Goal: Information Seeking & Learning: Learn about a topic

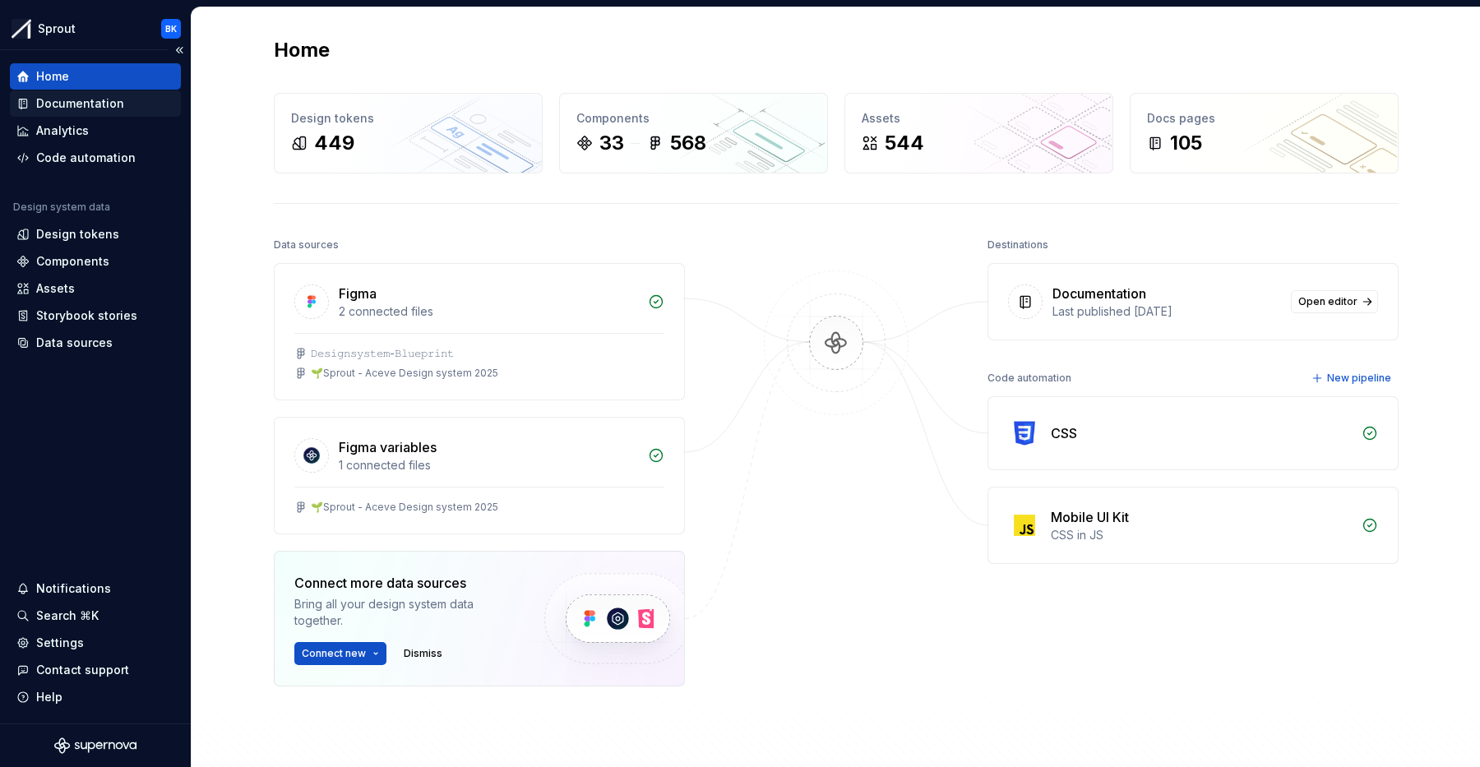
click at [91, 111] on div "Documentation" at bounding box center [80, 103] width 88 height 16
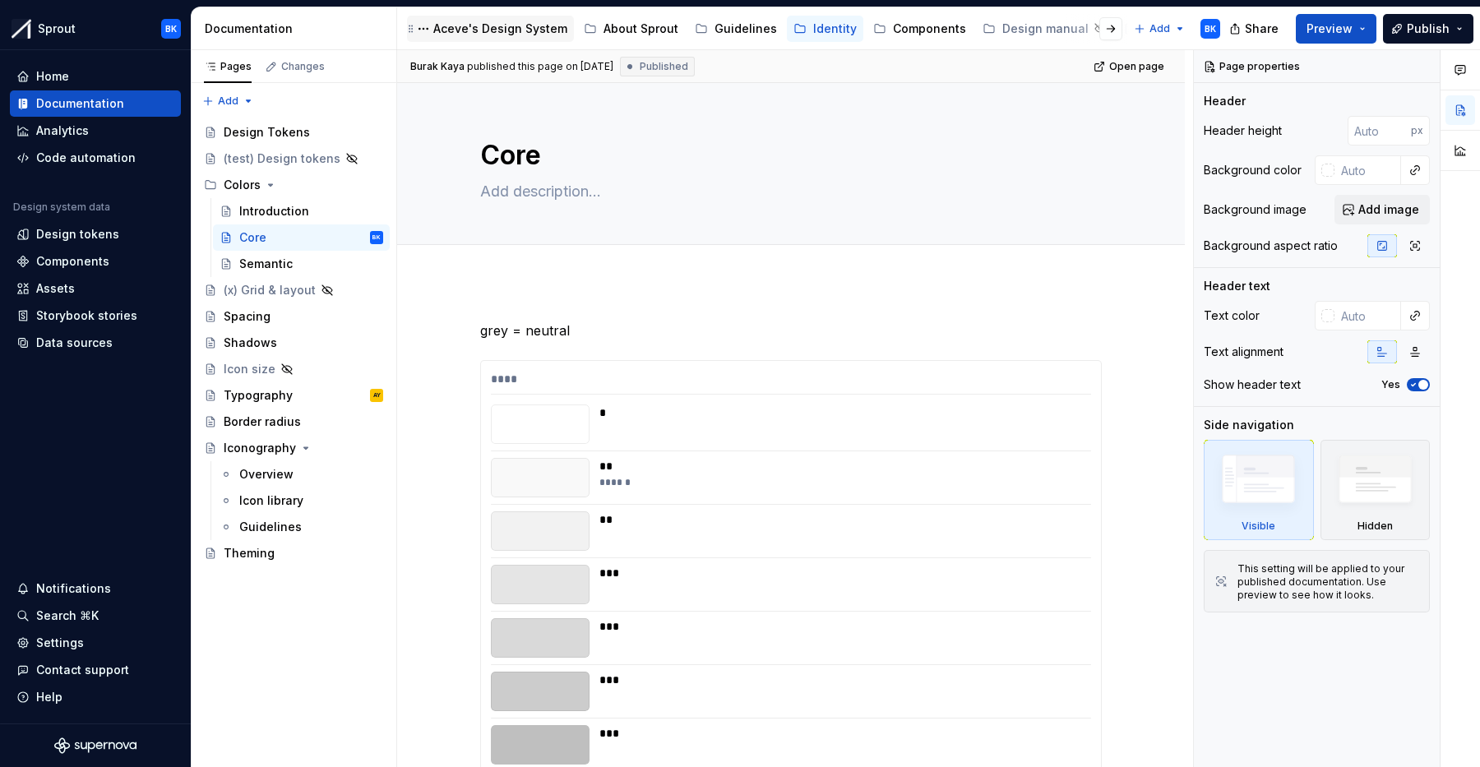
click at [468, 33] on div "Aceve's Design System" at bounding box center [500, 29] width 134 height 16
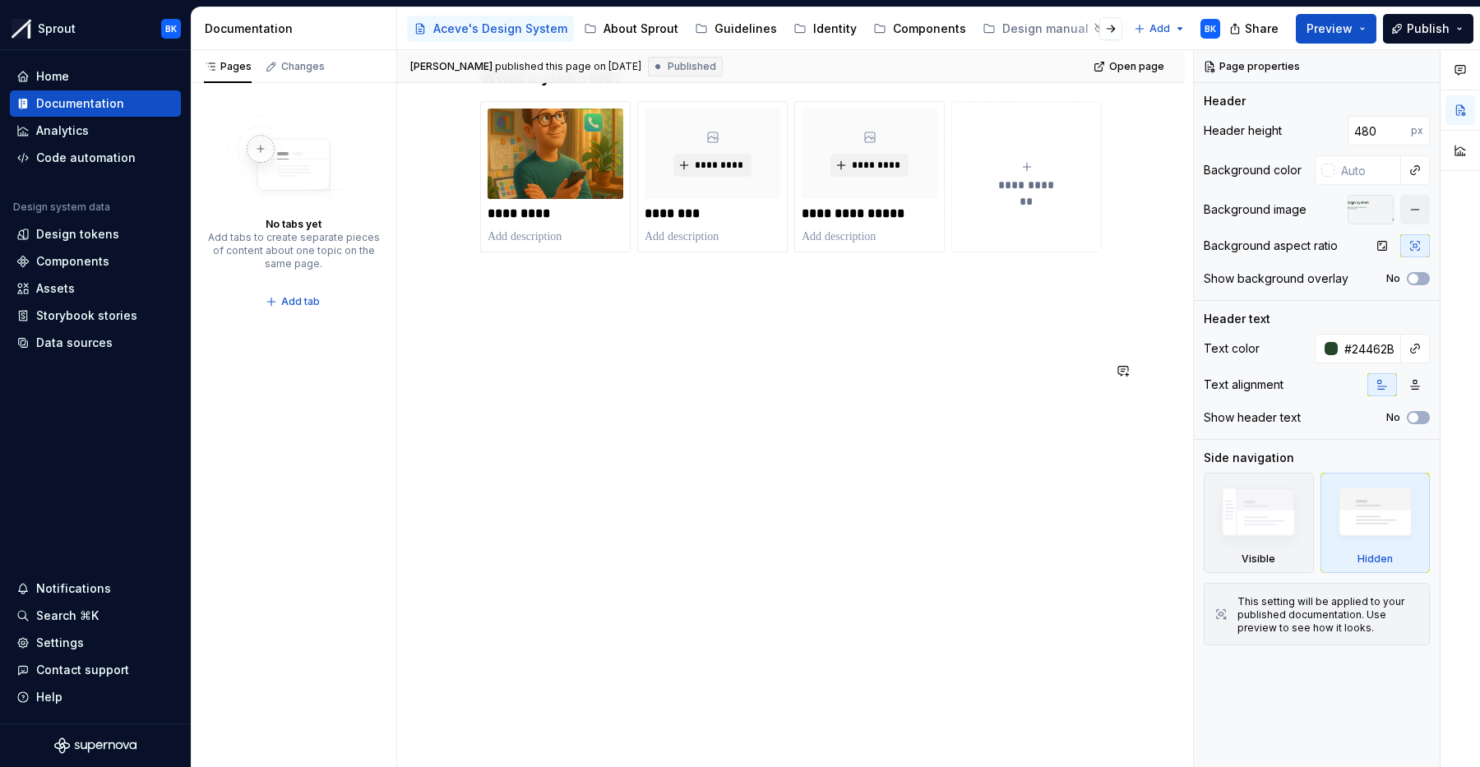
scroll to position [275, 0]
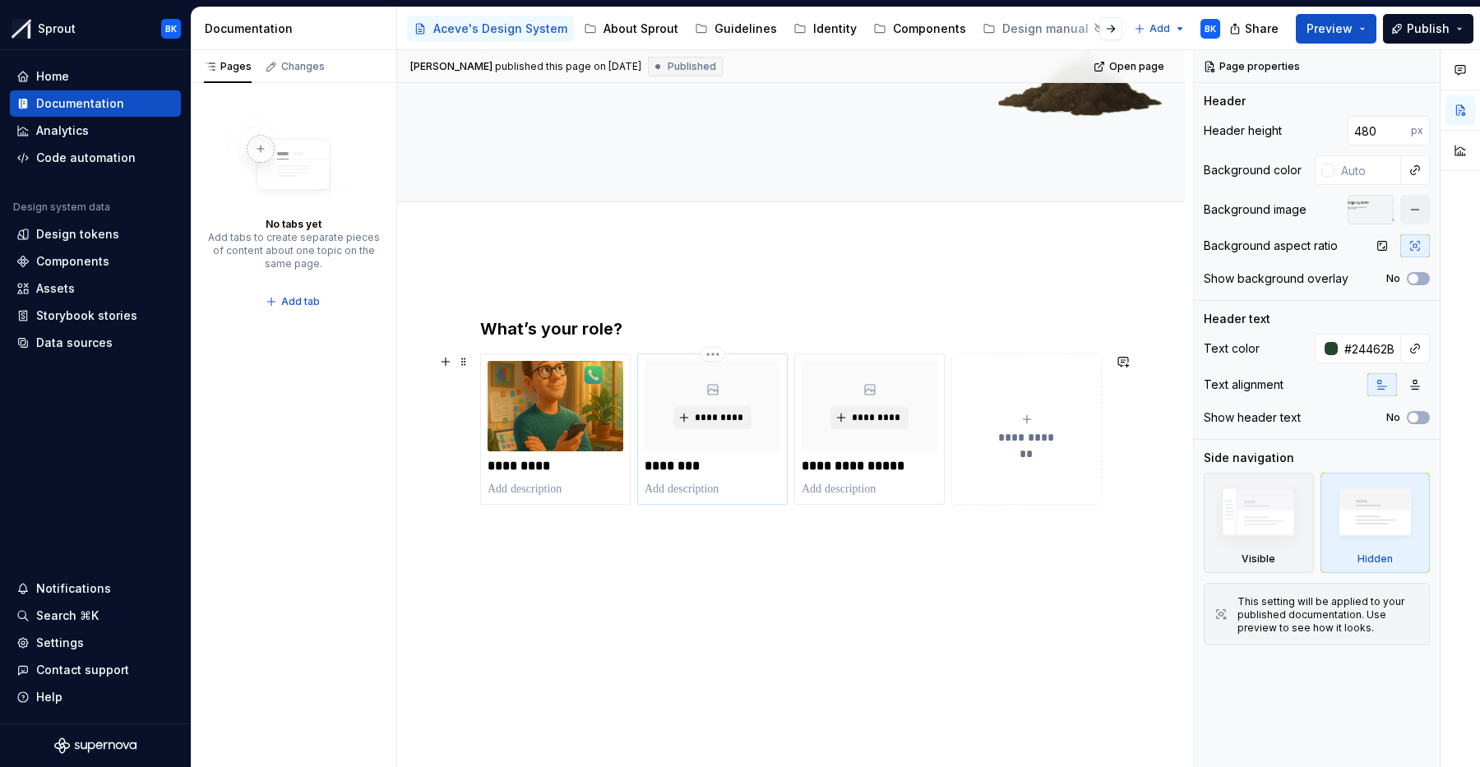
click at [713, 384] on icon at bounding box center [712, 389] width 13 height 13
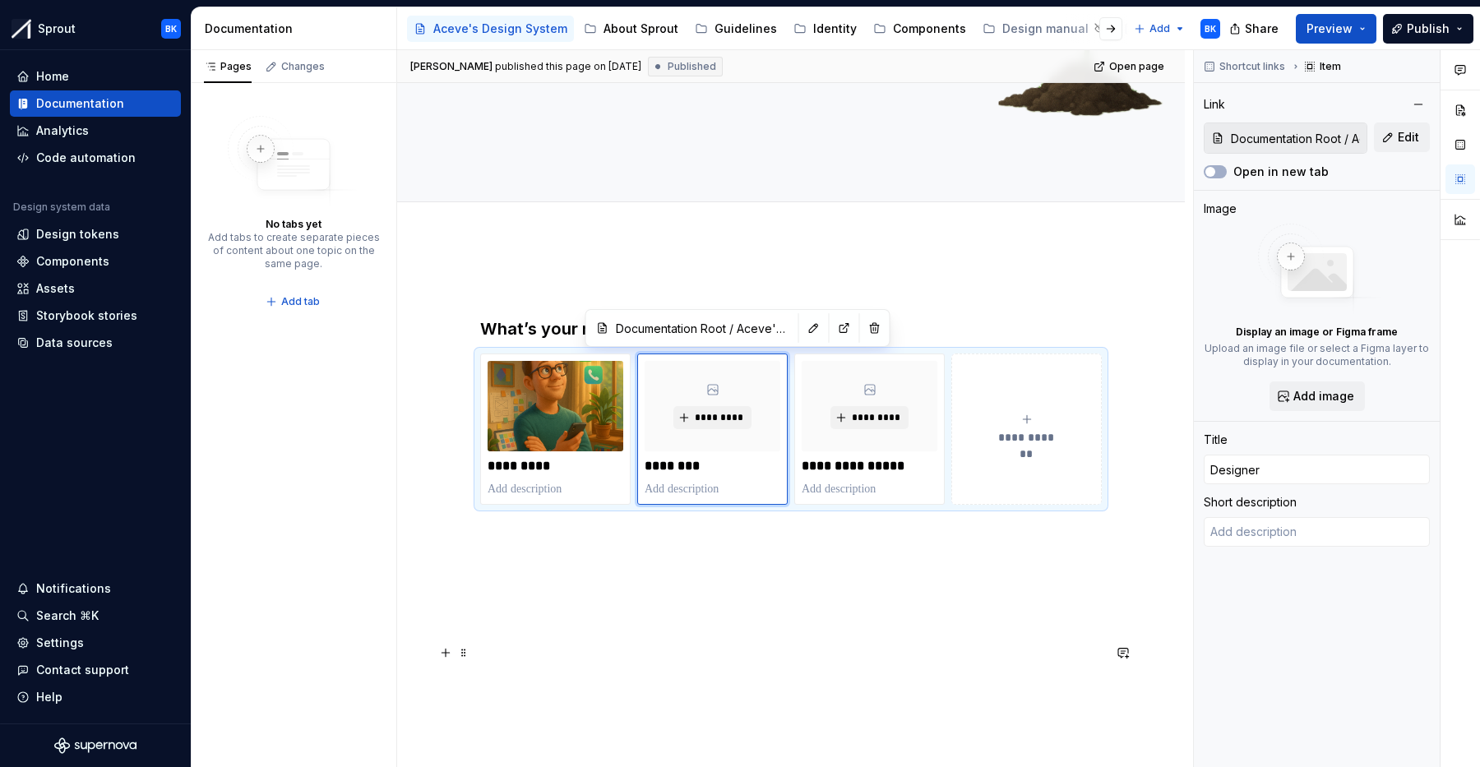
click at [763, 660] on p at bounding box center [791, 653] width 622 height 20
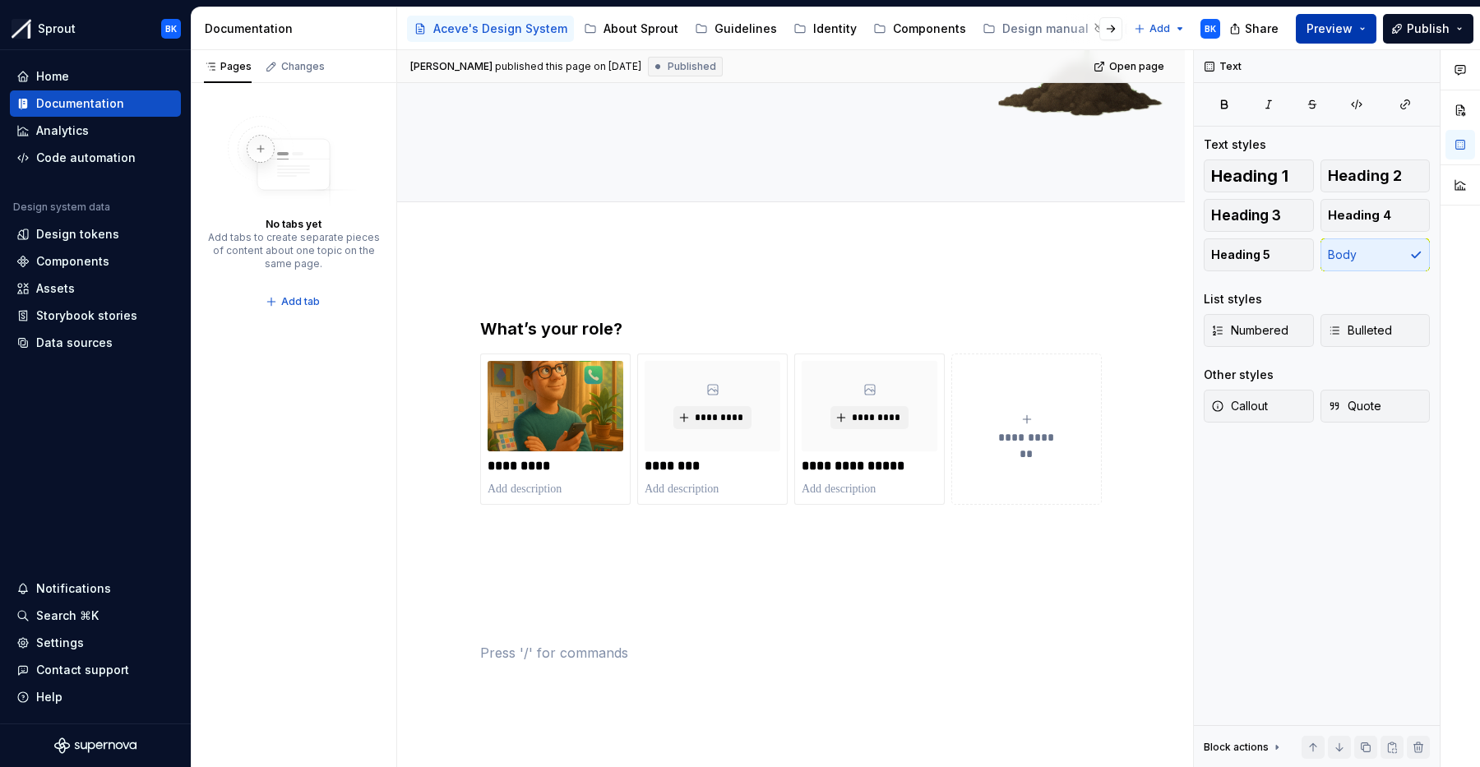
click at [1335, 29] on span "Preview" at bounding box center [1329, 29] width 46 height 16
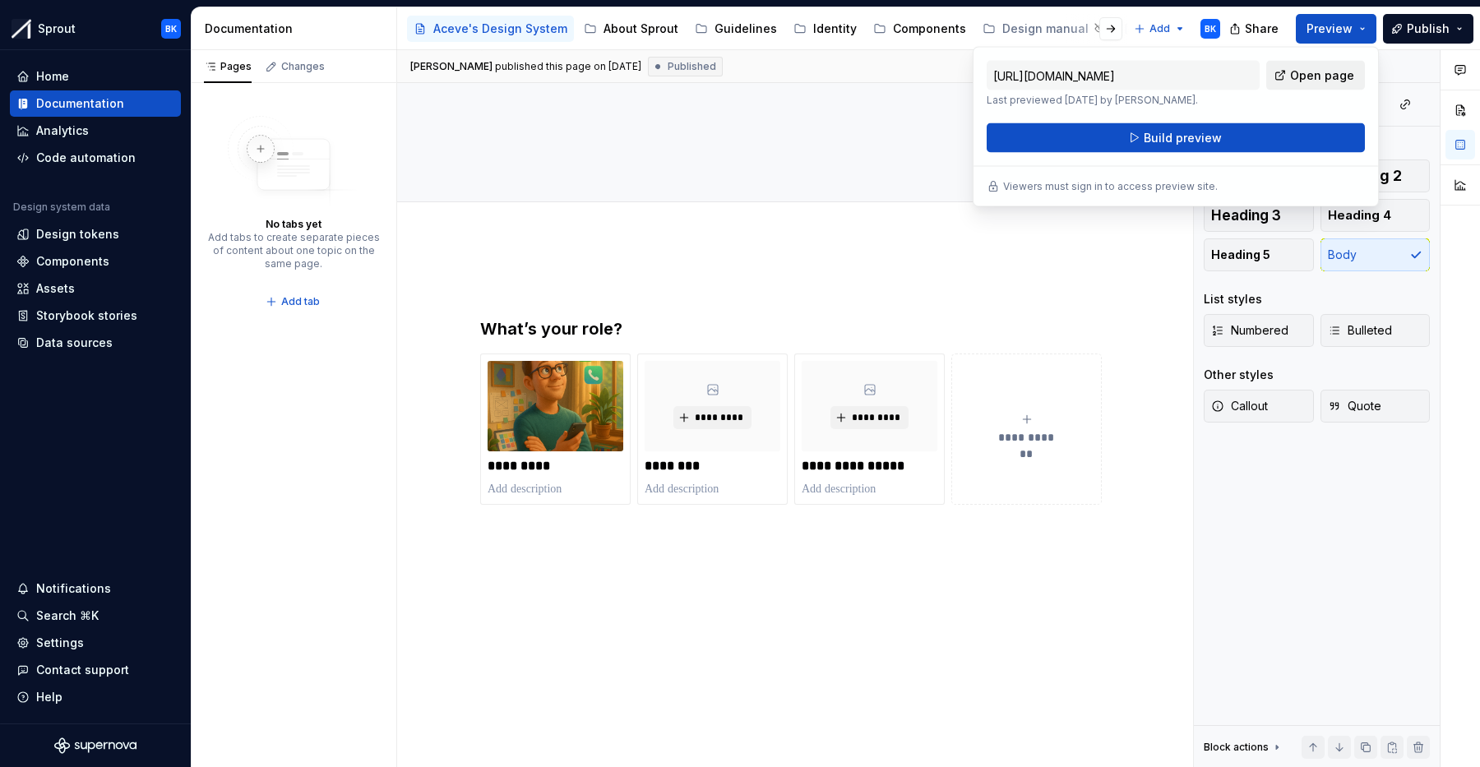
click at [1321, 79] on span "Open page" at bounding box center [1322, 75] width 64 height 16
type textarea "*"
